Goal: Check status: Verify the current state of an ongoing process or item

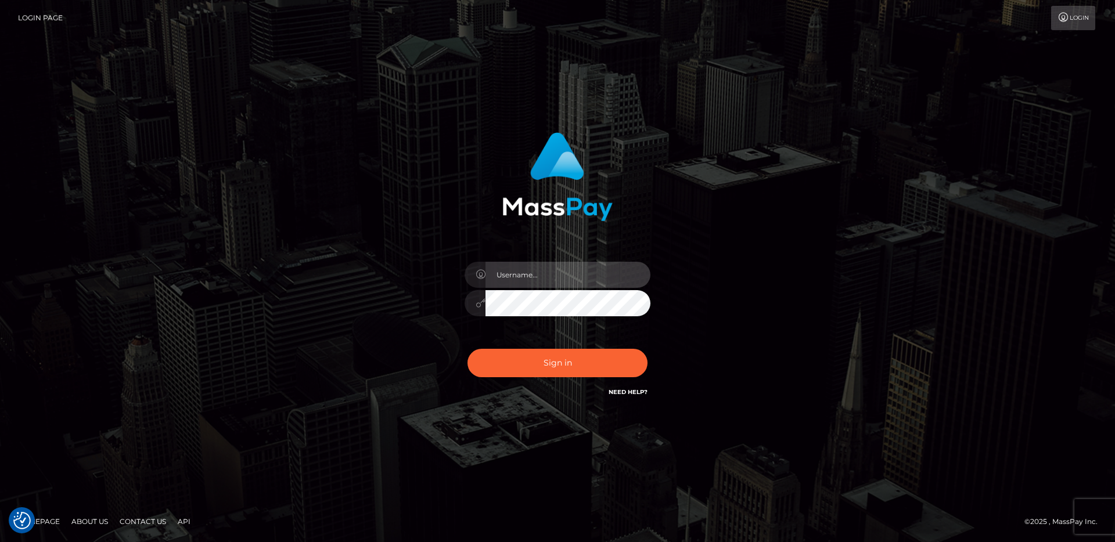
type input "egblue"
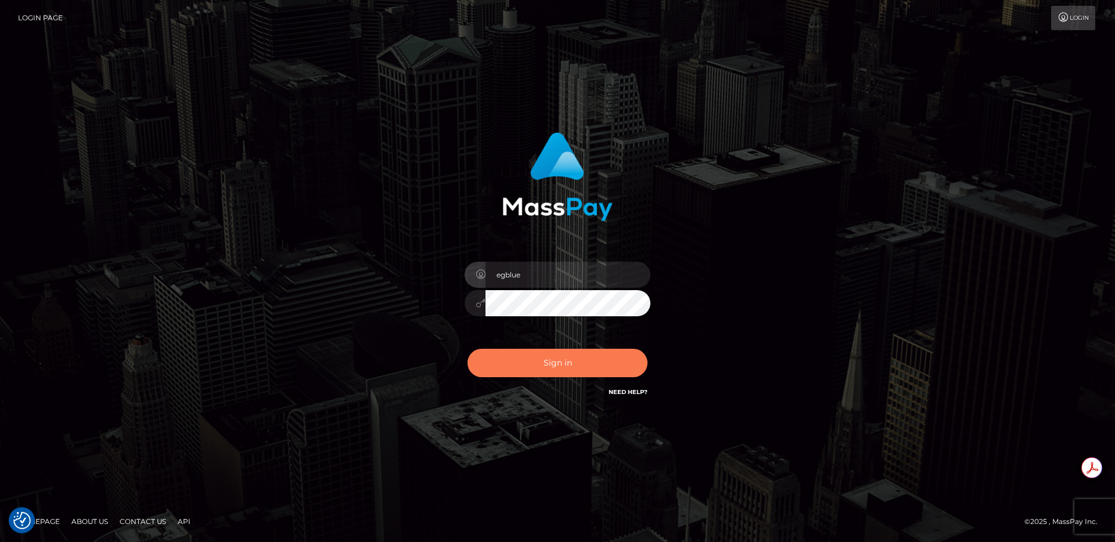
click at [517, 364] on button "Sign in" at bounding box center [557, 363] width 180 height 28
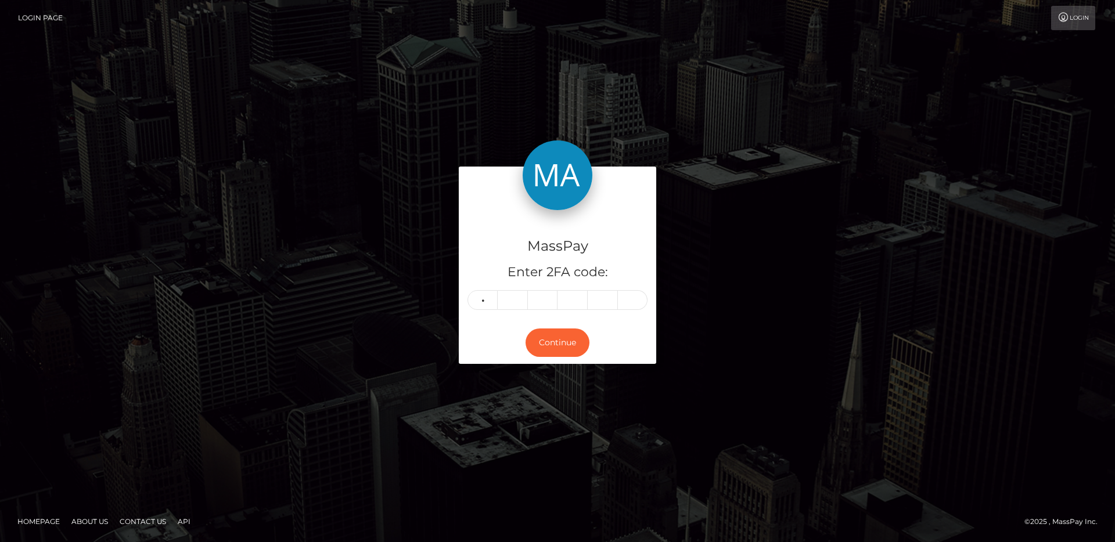
type input "1"
type input "5"
type input "1"
type input "8"
type input "4"
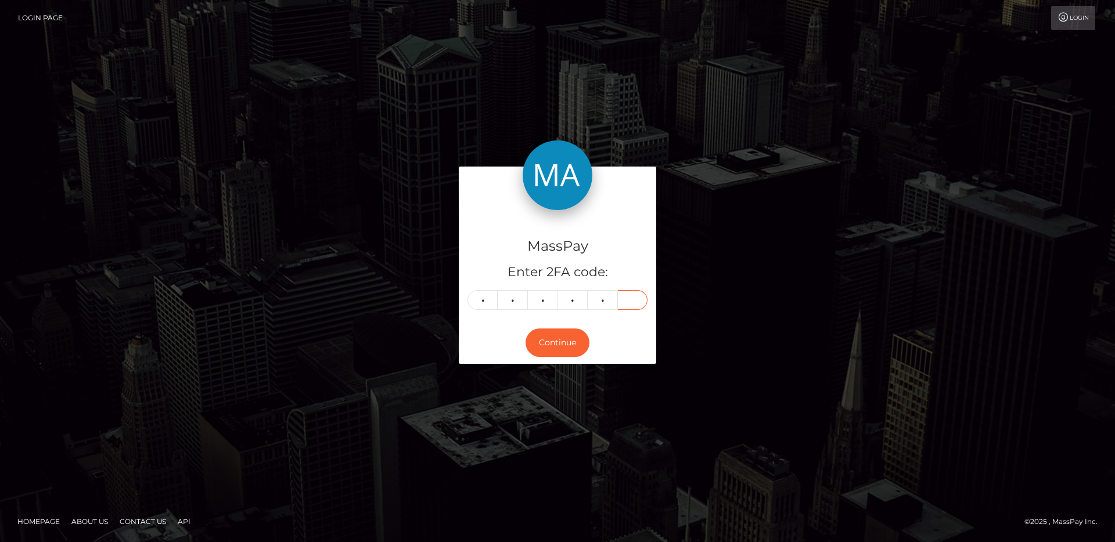
type input "6"
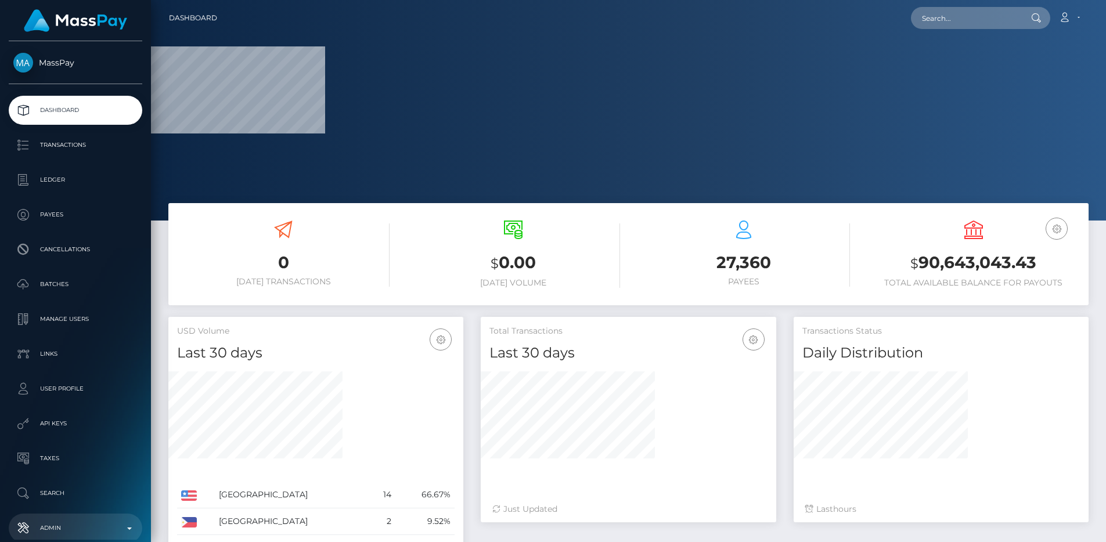
click at [89, 528] on p "Admin" at bounding box center [75, 528] width 124 height 17
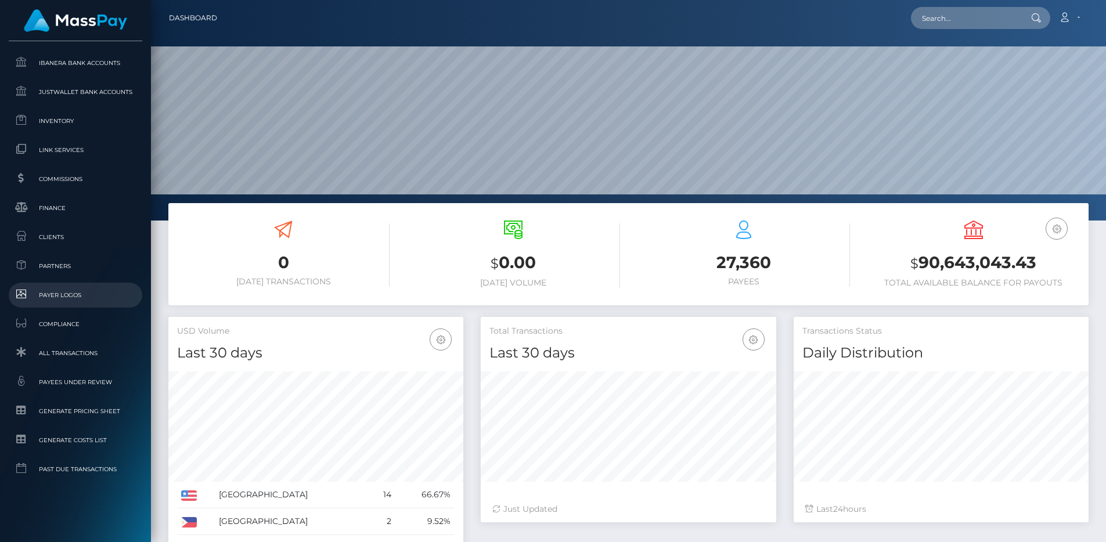
scroll to position [206, 295]
click at [60, 226] on link "Clients" at bounding box center [76, 237] width 134 height 25
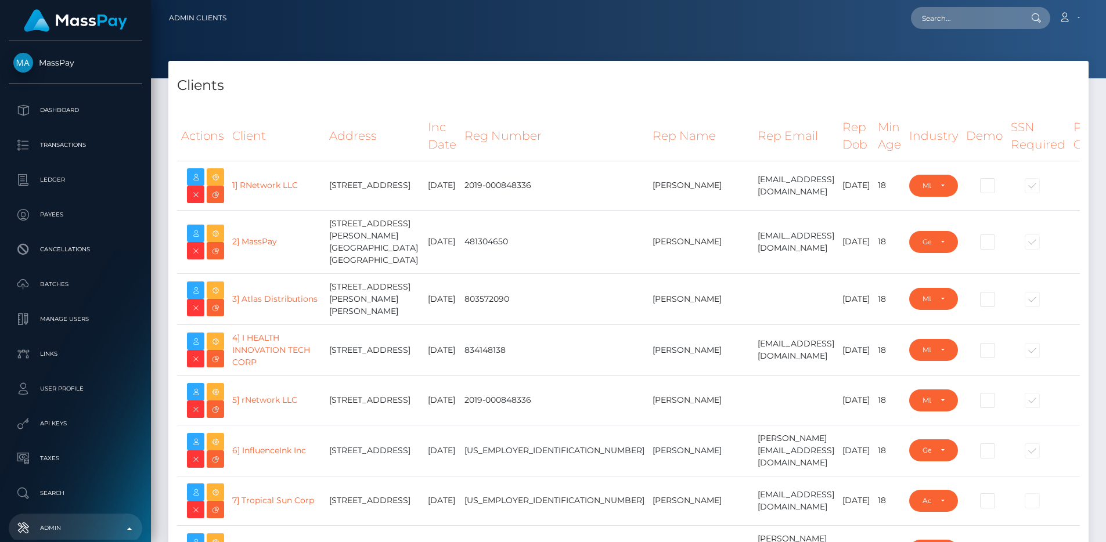
select select "223"
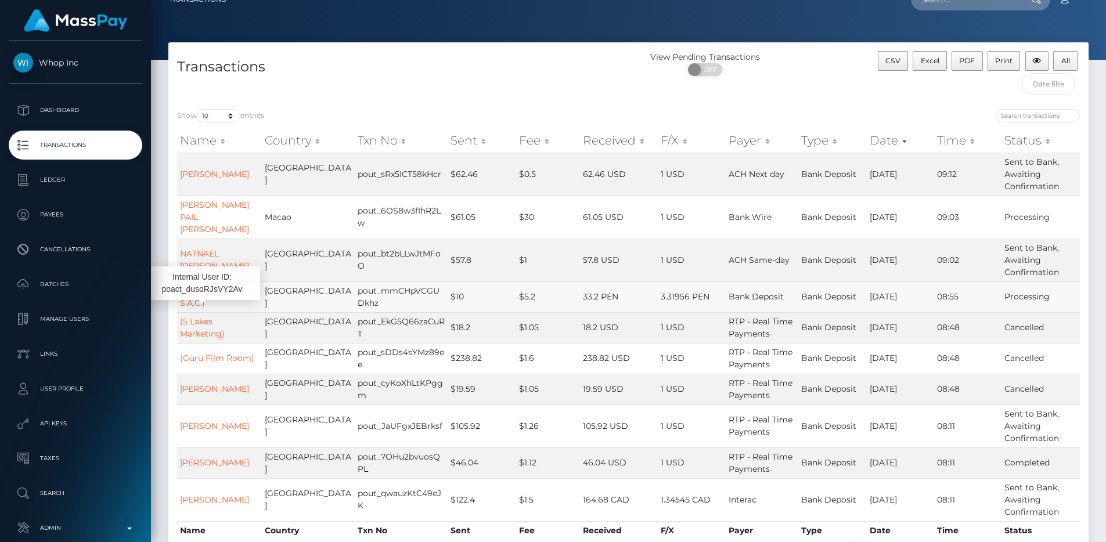
scroll to position [62, 0]
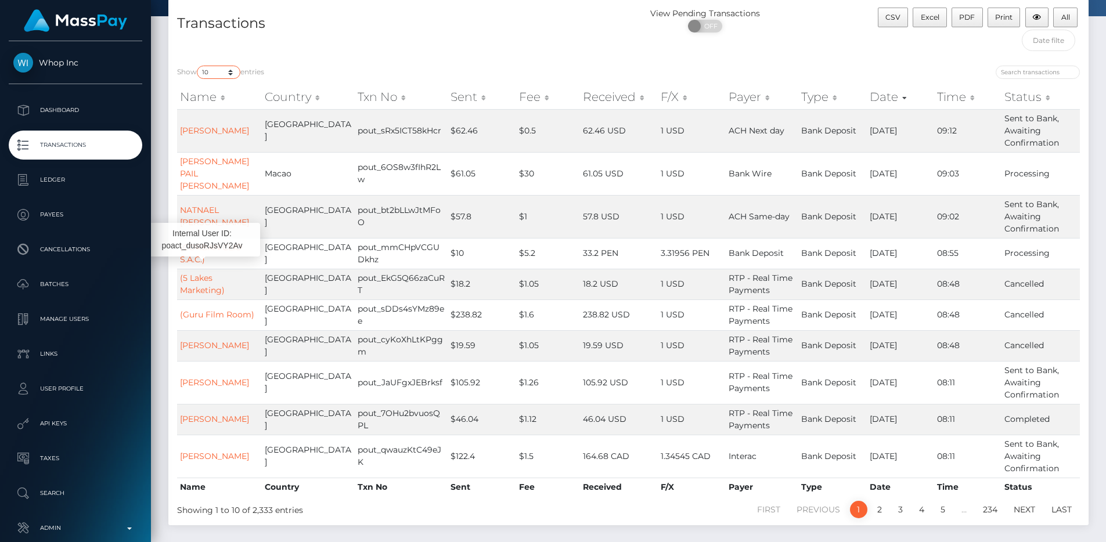
click at [212, 71] on select "10 25 50 100 250 500 1,000 3,500 All" at bounding box center [219, 72] width 44 height 13
select select "250"
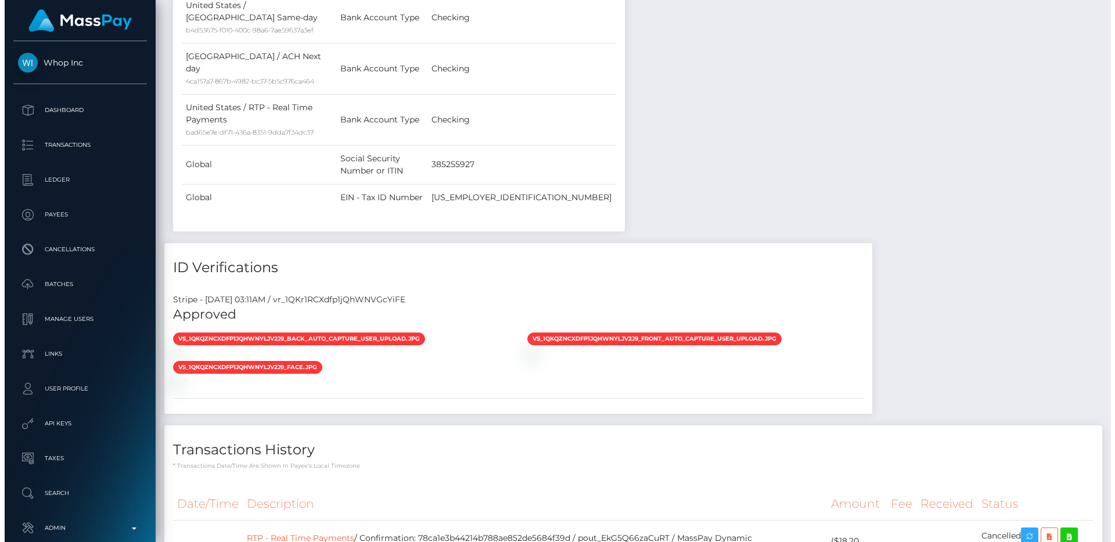
scroll to position [139, 295]
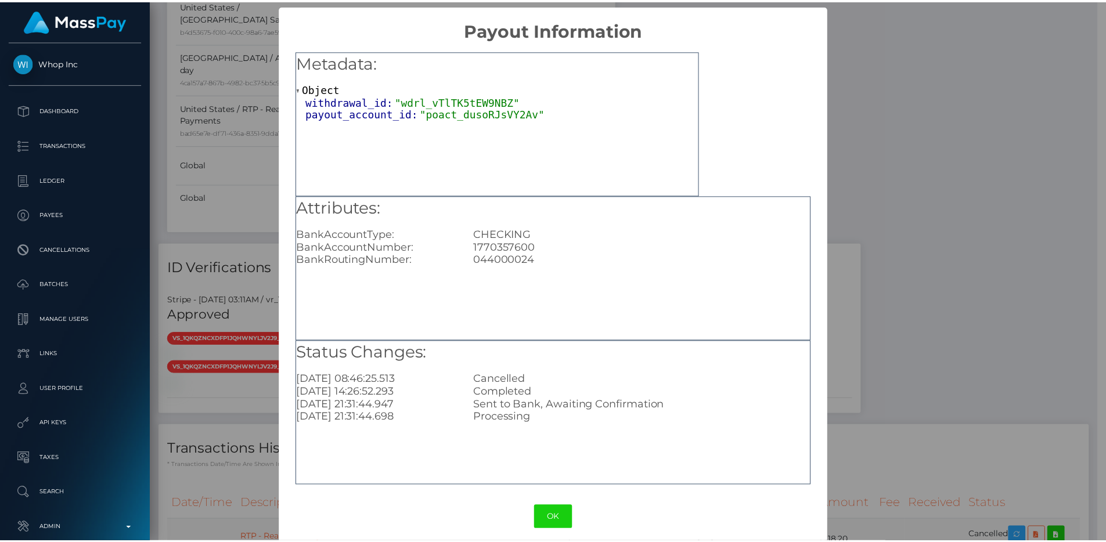
scroll to position [580349, 580193]
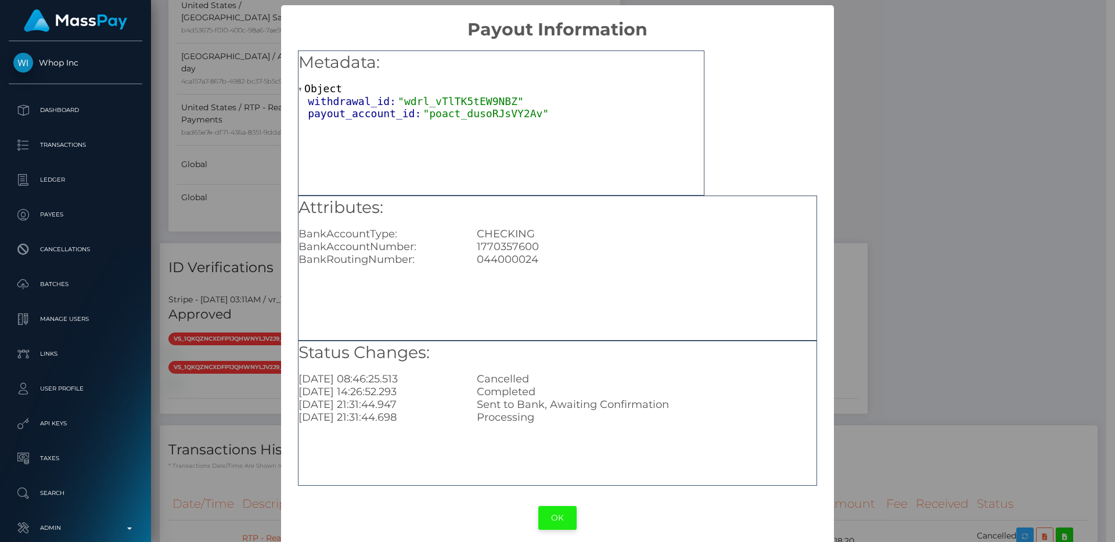
click at [562, 522] on button "OK" at bounding box center [557, 518] width 38 height 24
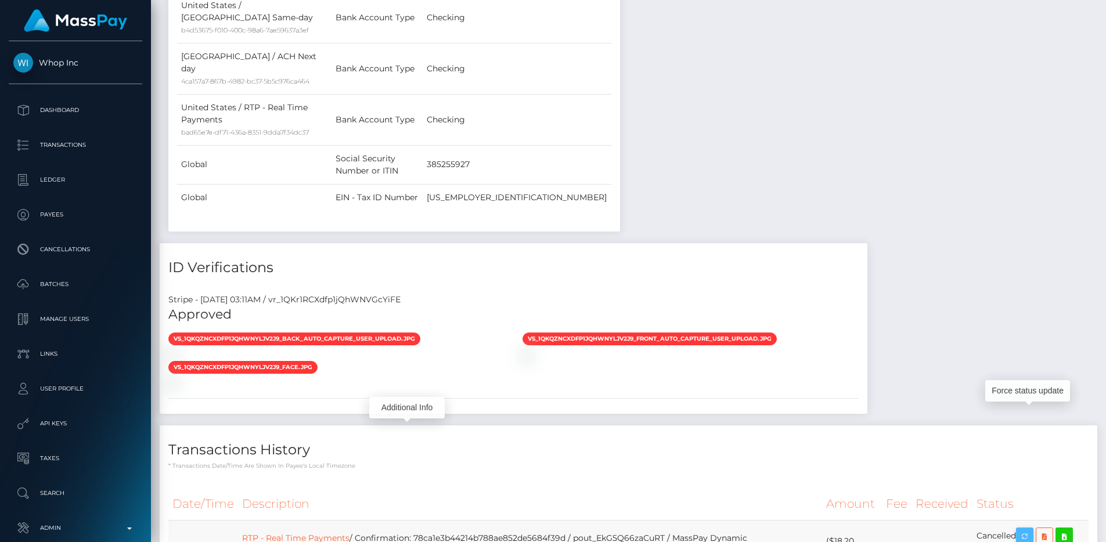
click at [1023, 529] on icon "button" at bounding box center [1025, 536] width 14 height 15
click at [663, 288] on div "Stripe - [DATE] 03:11AM / vr_1QKr1RCXdfp1jQhWNVGcYiFE Approved vs_1QKqznCXdfp1j…" at bounding box center [514, 349] width 708 height 129
click at [1026, 528] on button "button" at bounding box center [1024, 536] width 17 height 17
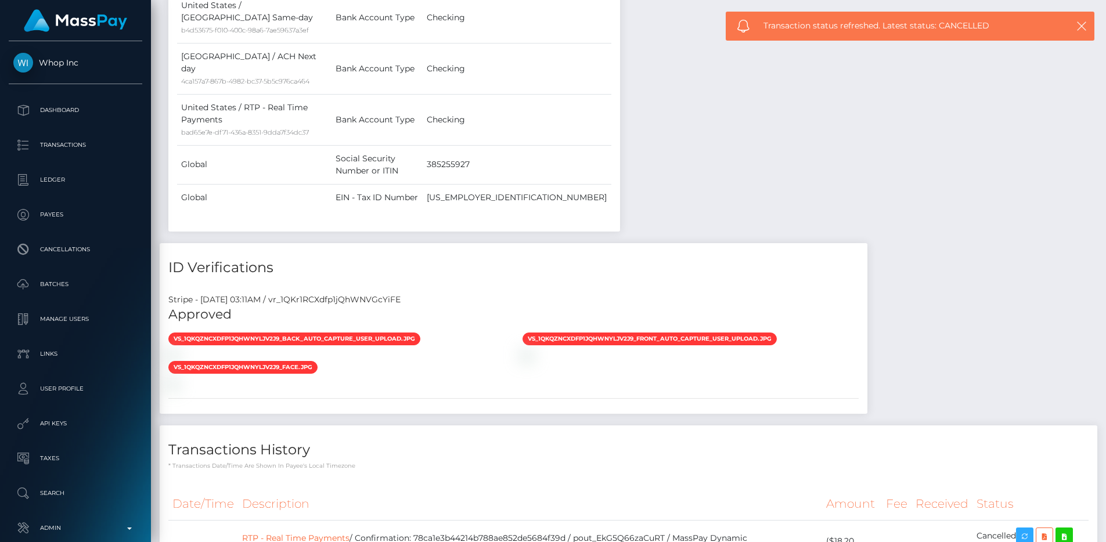
click at [767, 440] on h4 "Transactions History" at bounding box center [628, 450] width 920 height 20
click at [383, 488] on th "Description" at bounding box center [530, 504] width 584 height 32
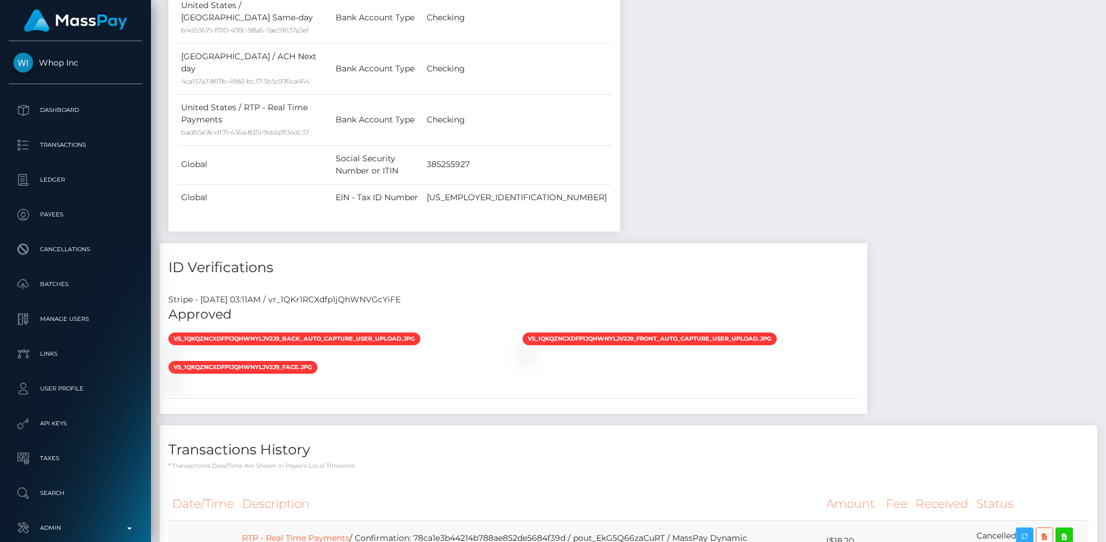
click at [519, 520] on td "RTP - Real Time Payments / Confirmation: 78ca1e3b44214b788ae852de5684f39d / pou…" at bounding box center [530, 547] width 584 height 54
copy td "78ca1e3b44214b788ae852de5684f39d"
